Goal: Check status

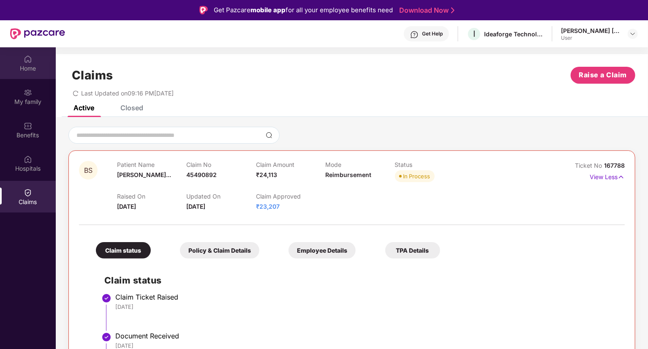
click at [22, 58] on div "Home" at bounding box center [28, 63] width 56 height 32
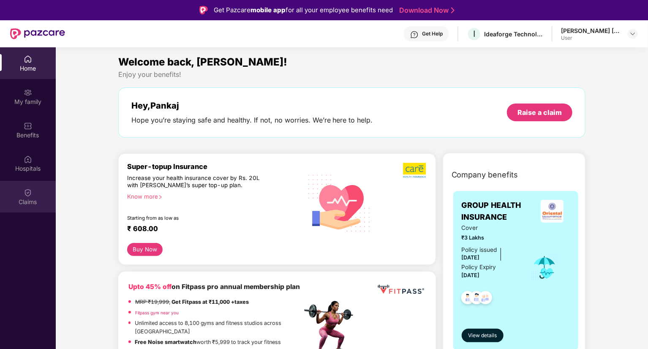
click at [28, 191] on img at bounding box center [28, 192] width 8 height 8
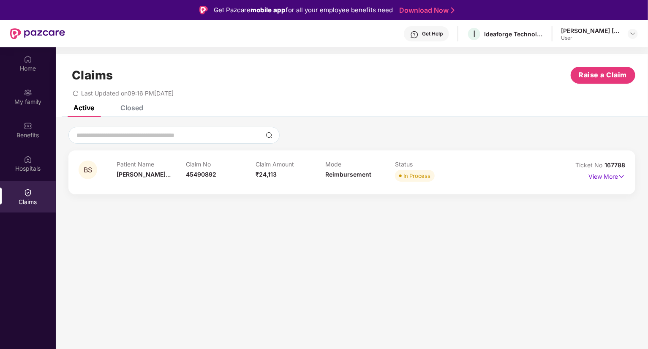
scroll to position [25, 0]
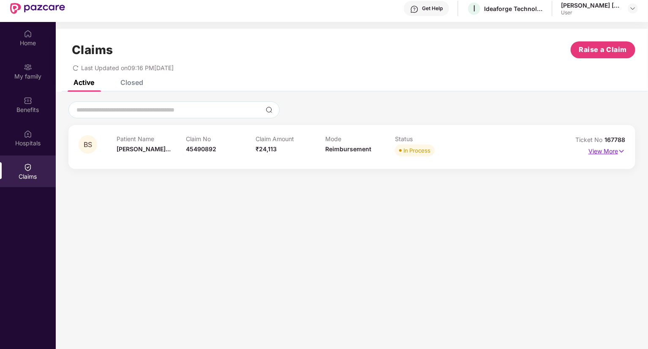
click at [616, 149] on p "View More" at bounding box center [606, 149] width 37 height 11
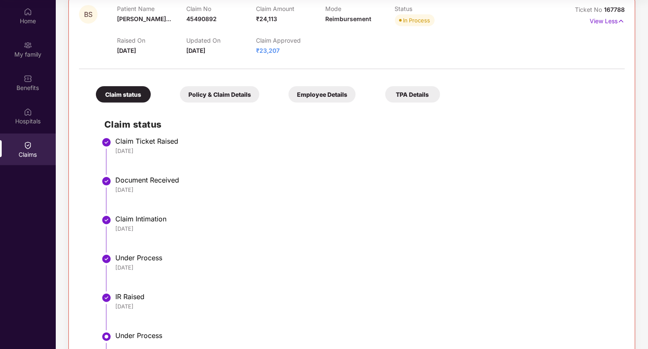
scroll to position [0, 0]
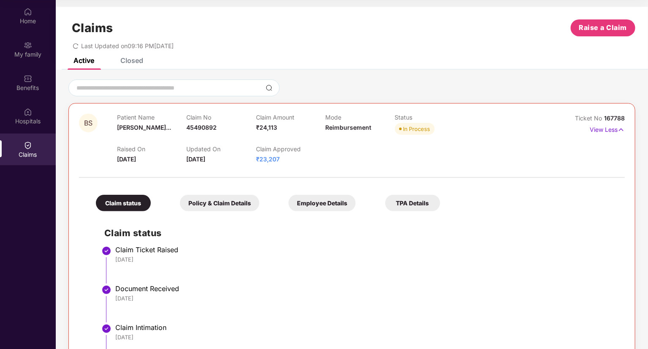
click at [269, 159] on span "₹23,207" at bounding box center [268, 158] width 24 height 7
click at [228, 206] on div "Policy & Claim Details" at bounding box center [219, 203] width 79 height 16
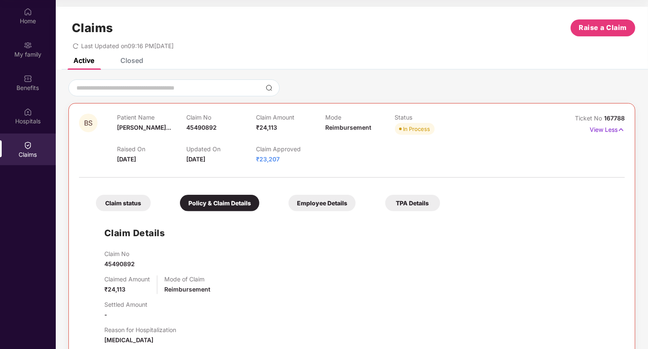
scroll to position [129, 0]
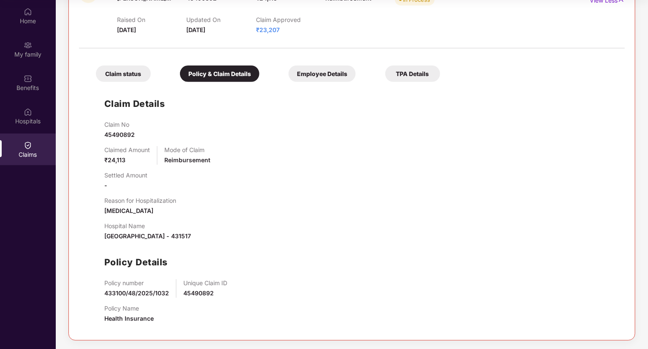
click at [222, 74] on div "Policy & Claim Details" at bounding box center [219, 73] width 79 height 16
click at [322, 78] on div "Employee Details" at bounding box center [321, 73] width 67 height 16
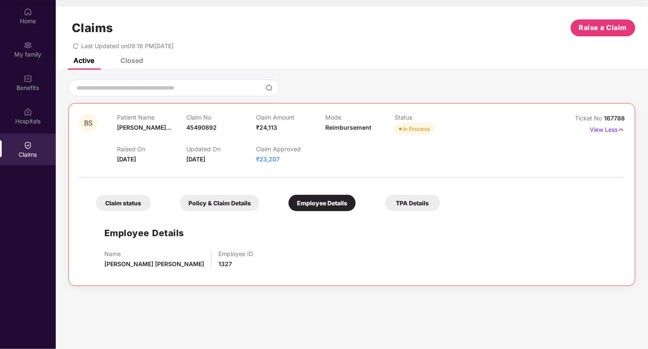
click at [412, 204] on div "TPA Details" at bounding box center [412, 203] width 55 height 16
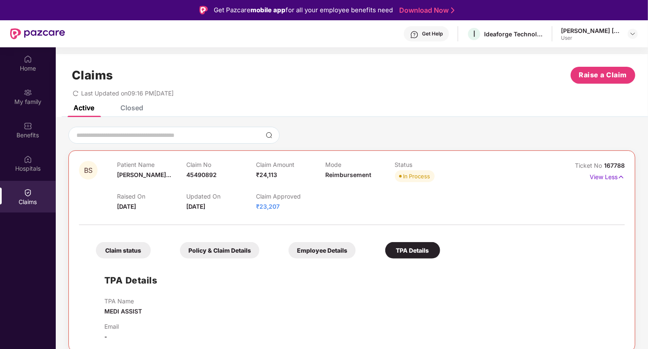
click at [109, 250] on div "Claim status" at bounding box center [123, 250] width 55 height 16
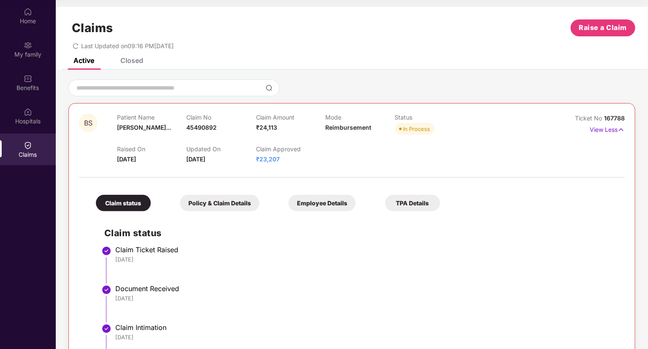
click at [128, 59] on div "Closed" at bounding box center [131, 60] width 23 height 8
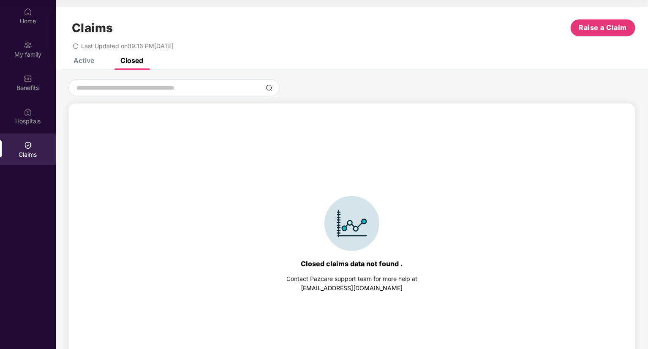
click at [86, 62] on div "Active" at bounding box center [83, 60] width 21 height 8
